Goal: Information Seeking & Learning: Learn about a topic

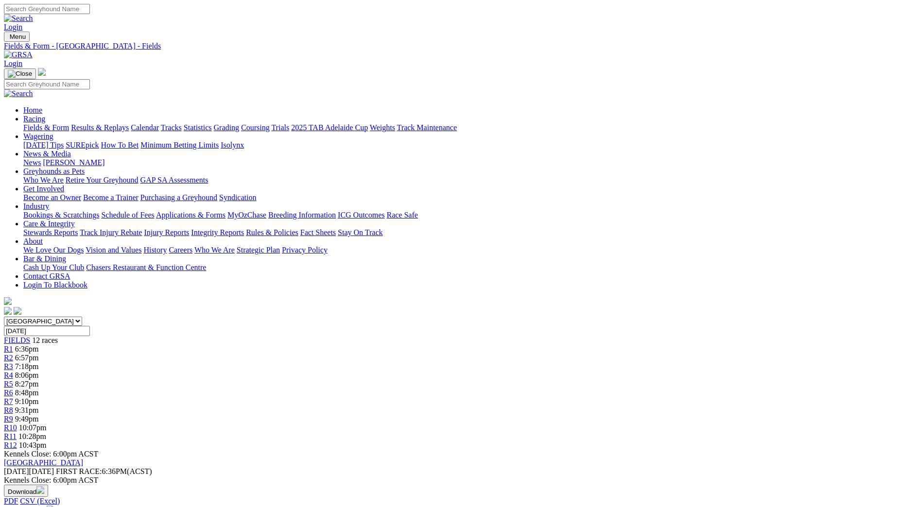
click at [69, 123] on link "Fields & Form" at bounding box center [46, 127] width 46 height 8
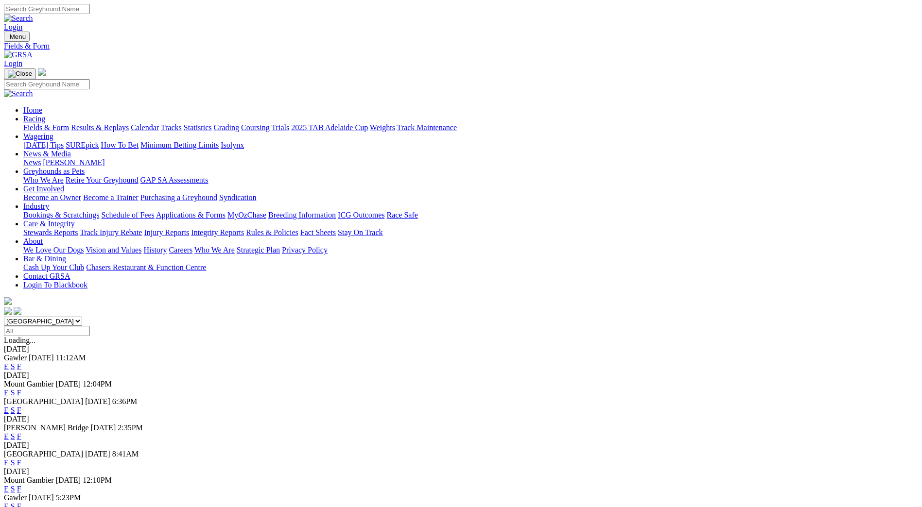
click at [21, 433] on link "F" at bounding box center [19, 437] width 4 height 8
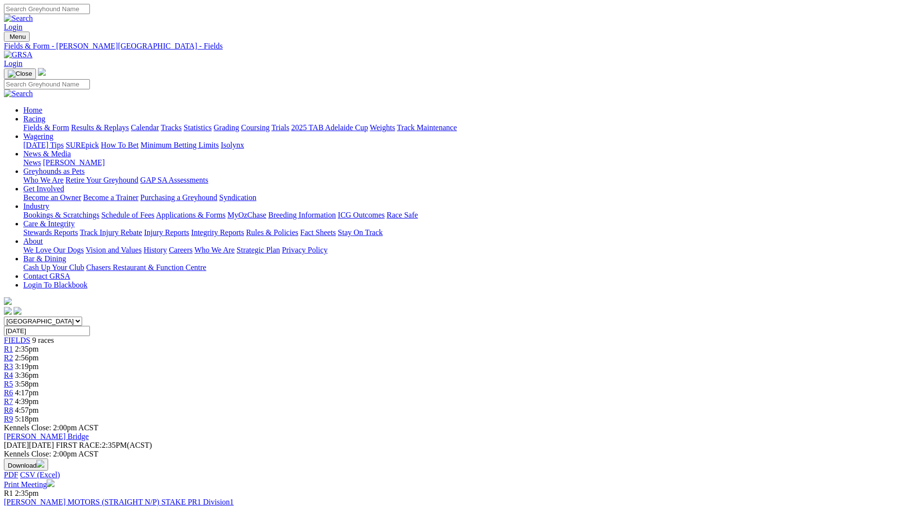
click at [69, 123] on link "Fields & Form" at bounding box center [46, 127] width 46 height 8
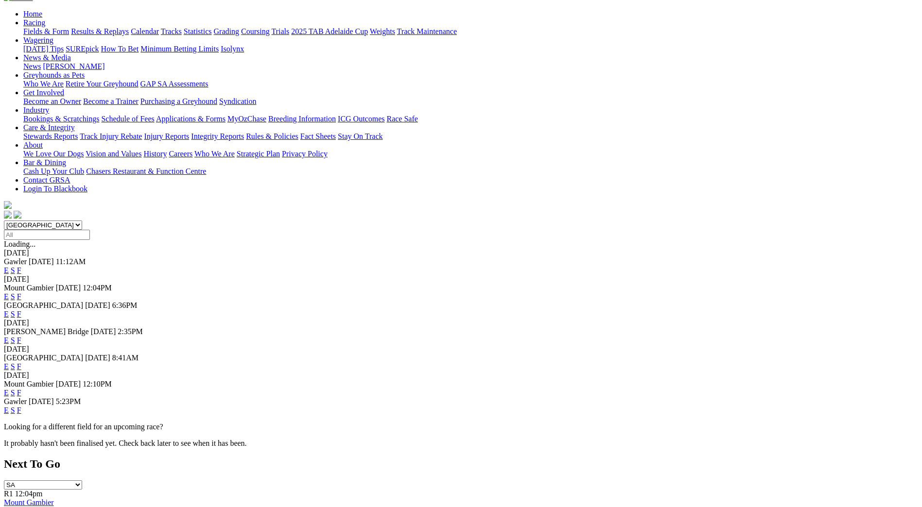
scroll to position [97, 0]
click at [21, 388] on link "F" at bounding box center [19, 392] width 4 height 8
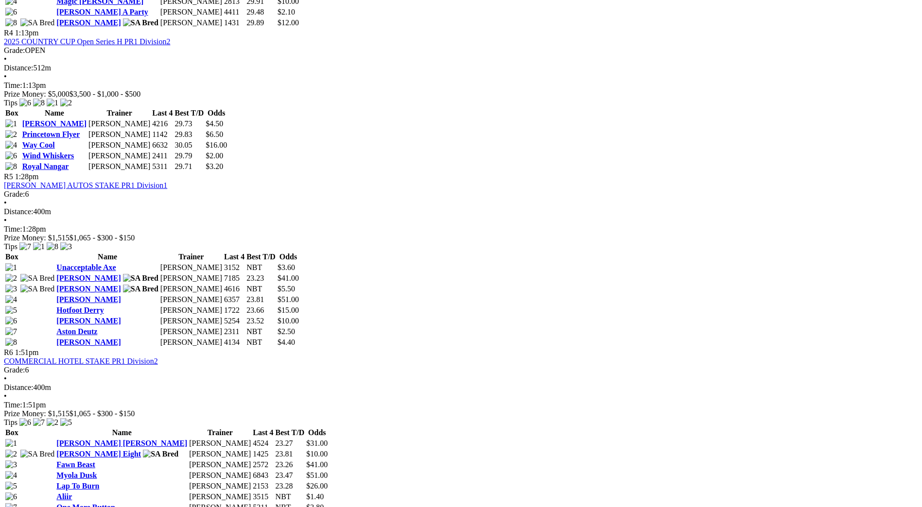
scroll to position [1069, 0]
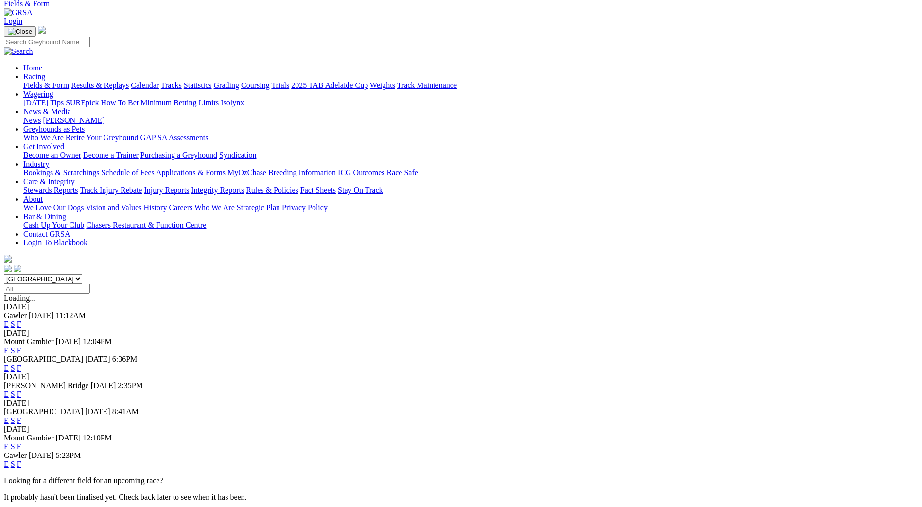
scroll to position [97, 0]
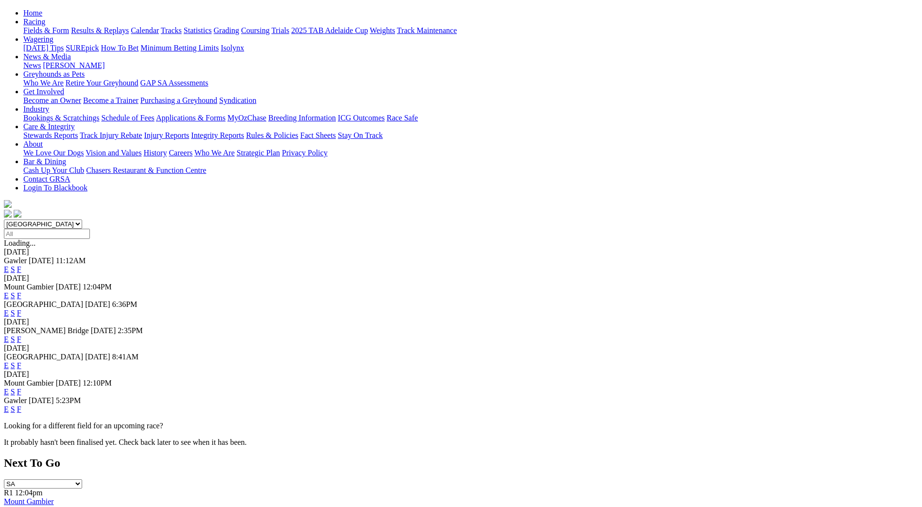
click at [21, 405] on link "F" at bounding box center [19, 409] width 4 height 8
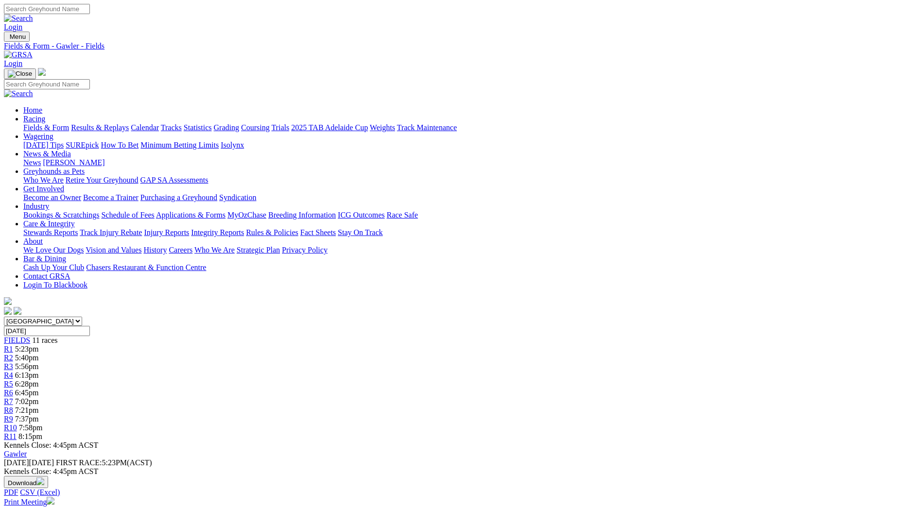
click at [239, 123] on link "Grading" at bounding box center [226, 127] width 25 height 8
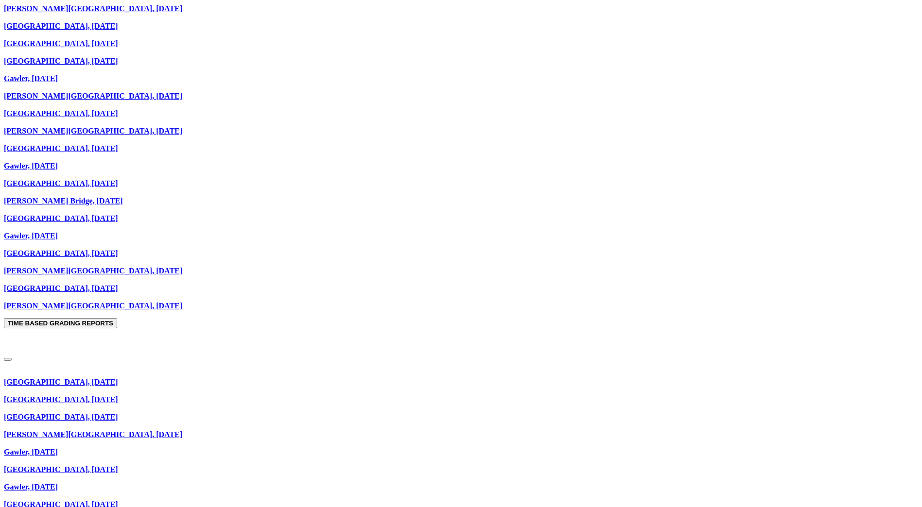
scroll to position [826, 0]
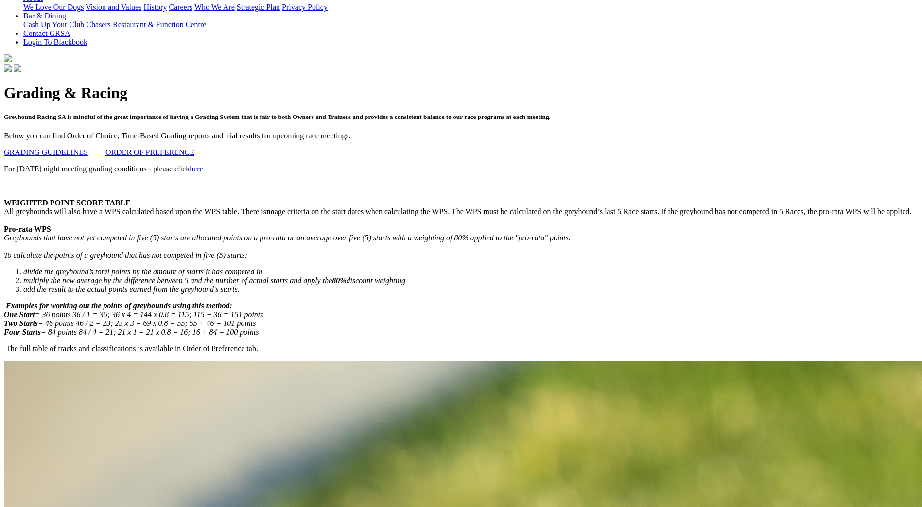
scroll to position [0, 0]
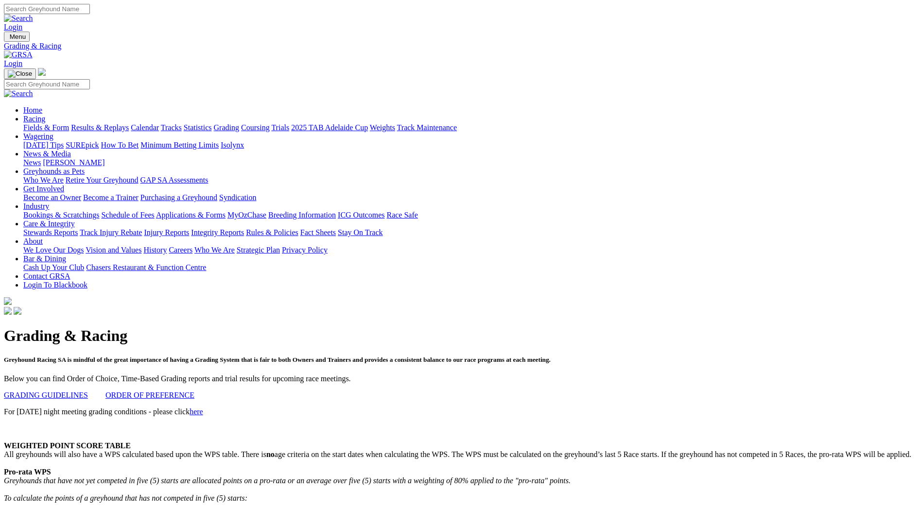
click at [203, 408] on link "here" at bounding box center [197, 412] width 14 height 8
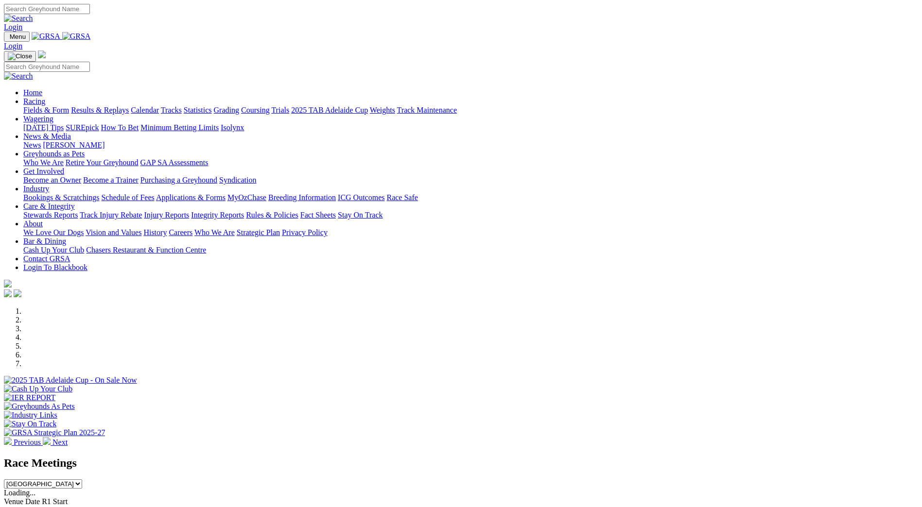
scroll to position [292, 0]
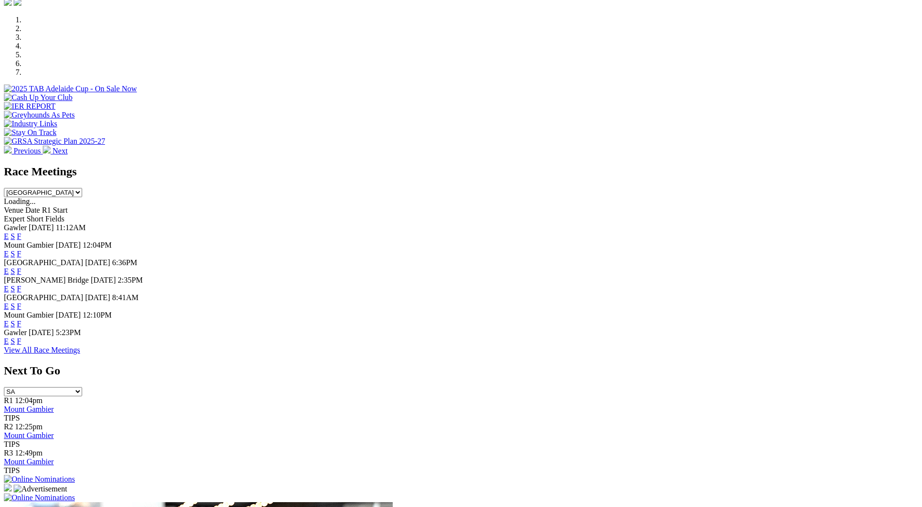
click at [21, 346] on link "F" at bounding box center [19, 341] width 4 height 8
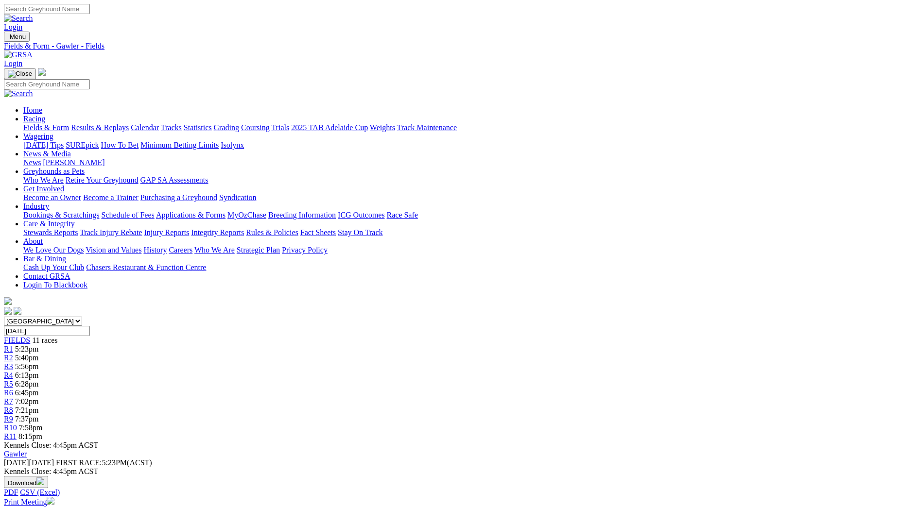
click at [69, 123] on link "Fields & Form" at bounding box center [46, 127] width 46 height 8
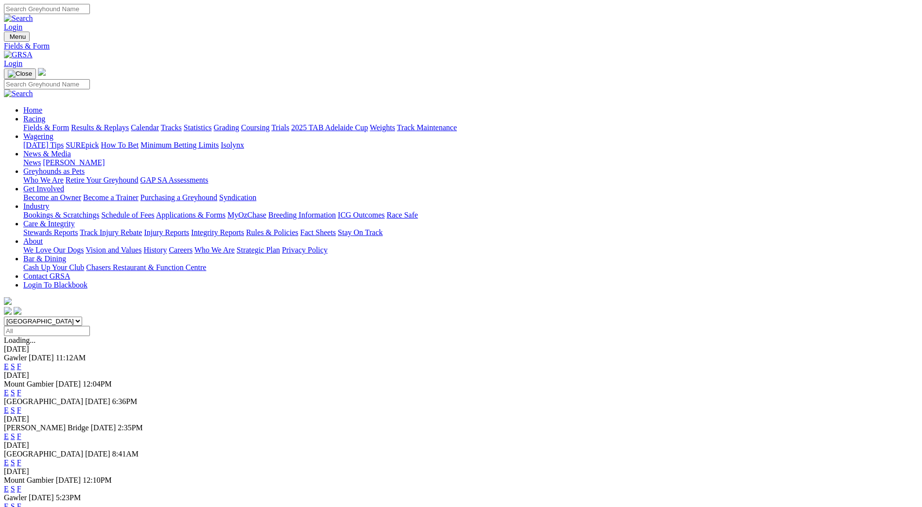
scroll to position [49, 0]
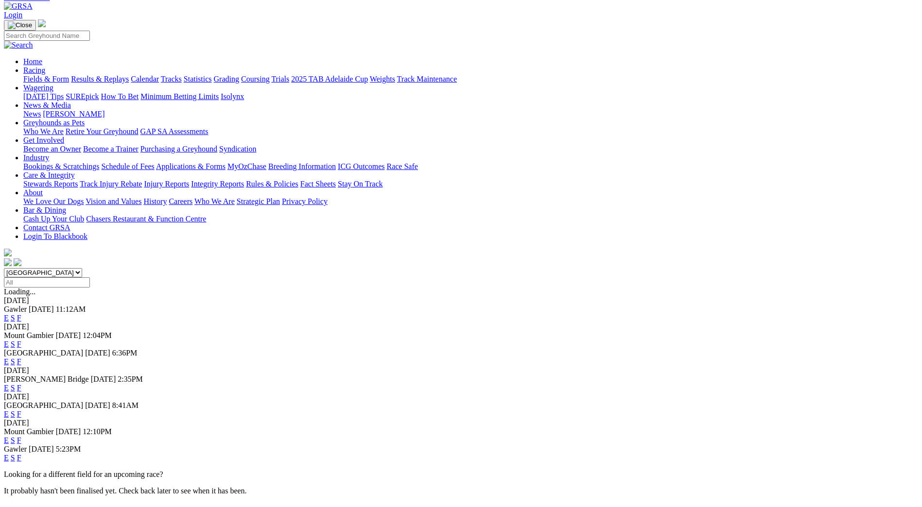
click at [21, 358] on link "F" at bounding box center [19, 362] width 4 height 8
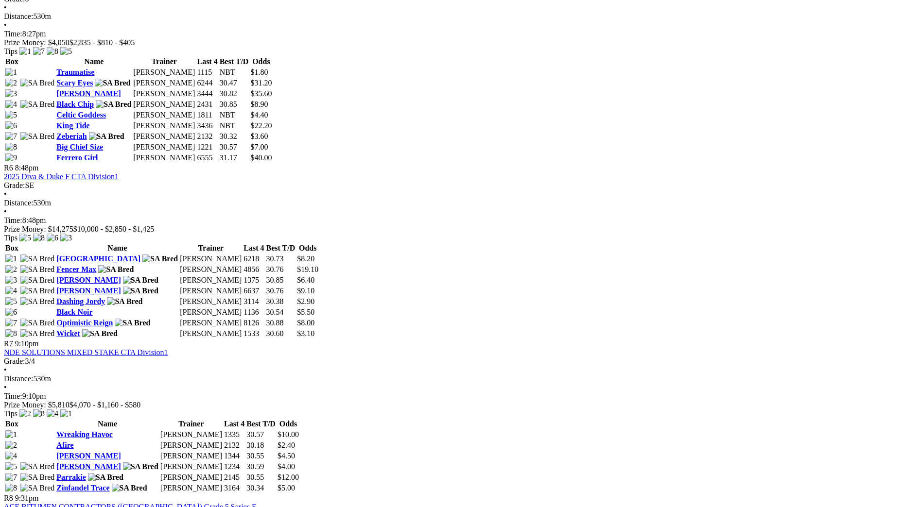
scroll to position [1312, 0]
